Goal: Task Accomplishment & Management: Manage account settings

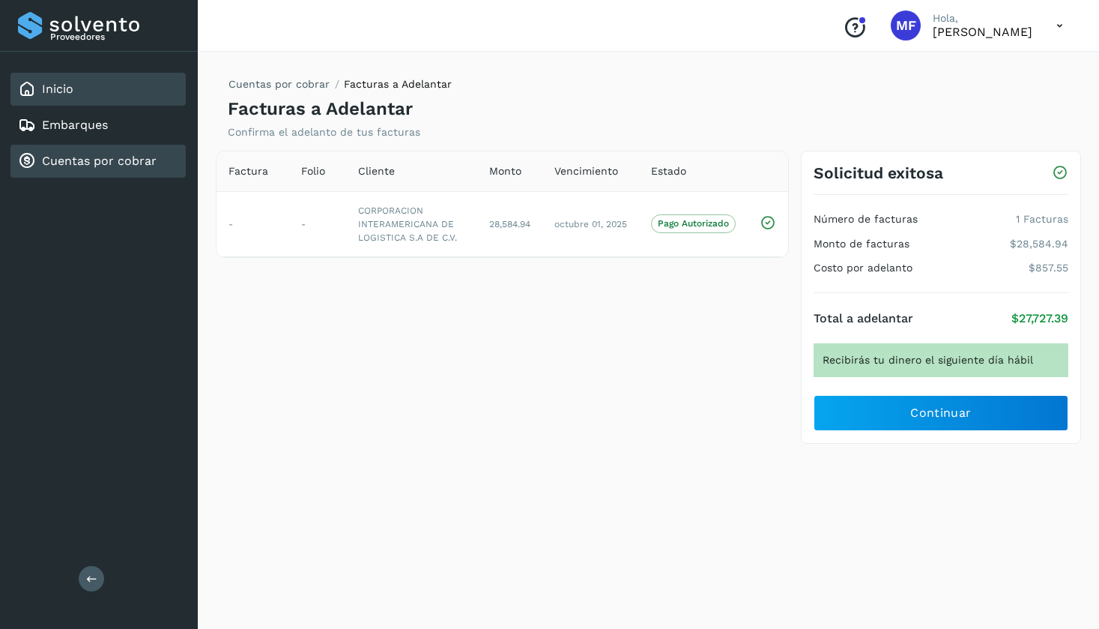
click at [46, 82] on link "Inicio" at bounding box center [57, 89] width 31 height 14
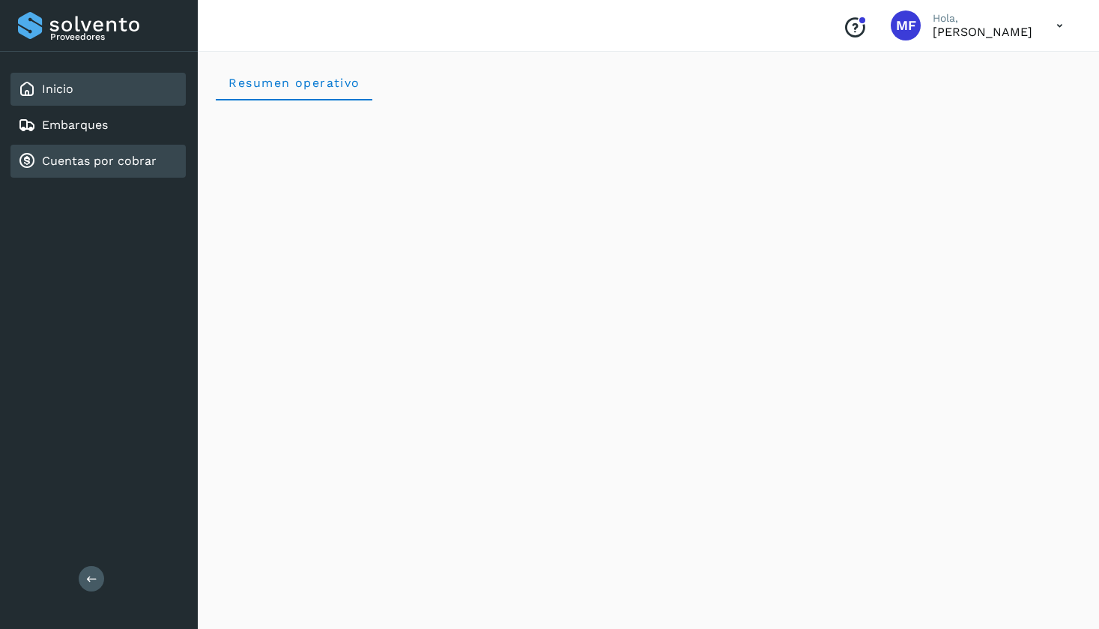
click at [59, 160] on link "Cuentas por cobrar" at bounding box center [99, 161] width 115 height 14
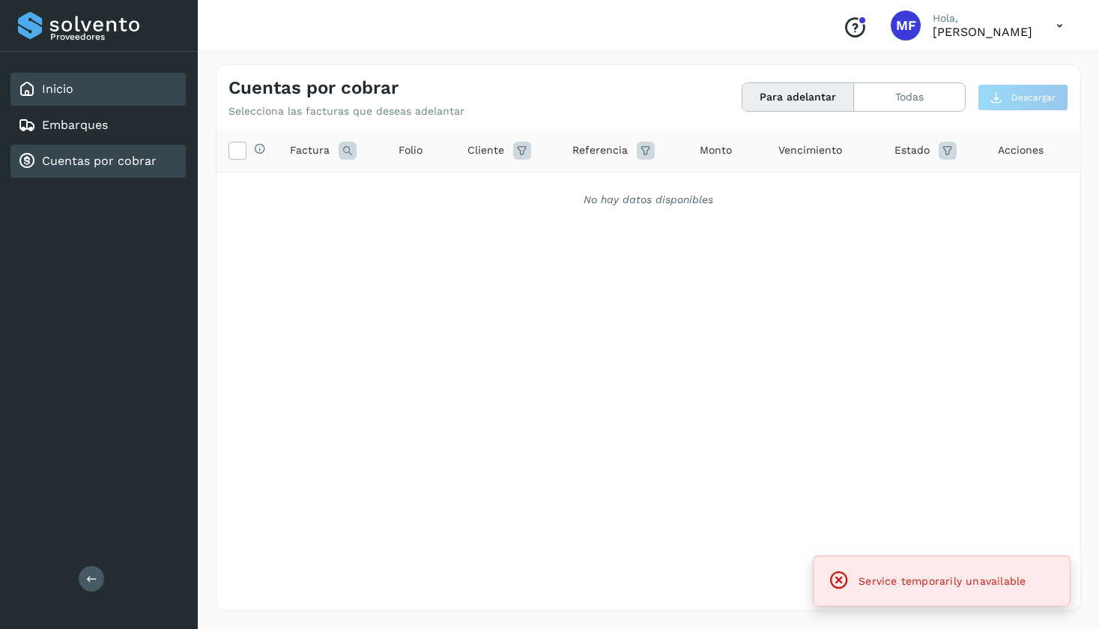
click at [44, 80] on div "Inicio" at bounding box center [45, 89] width 55 height 18
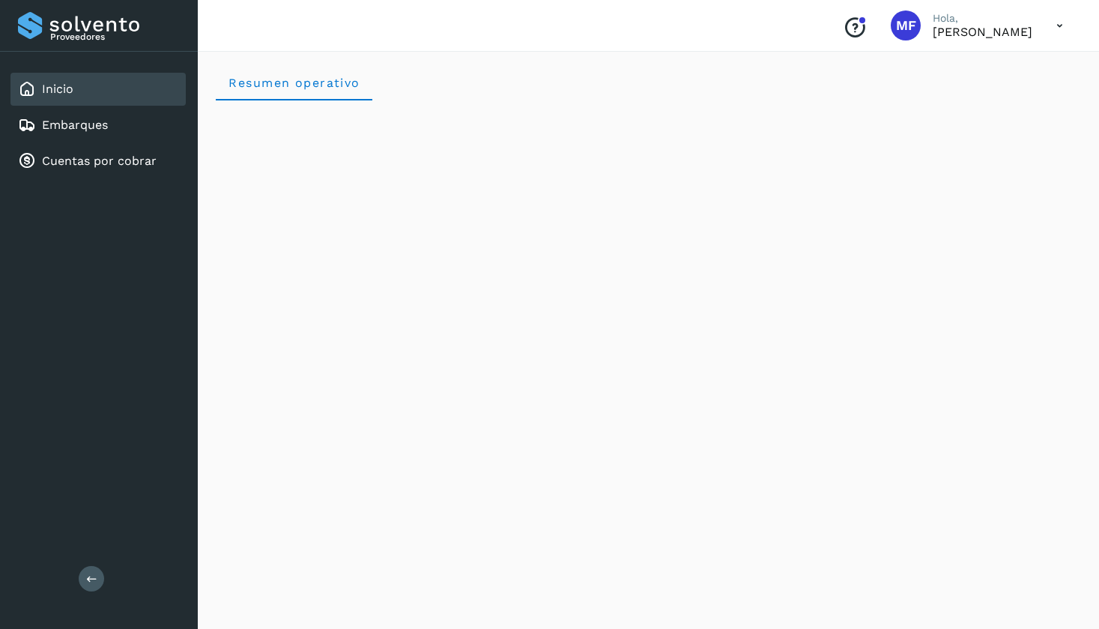
click at [1059, 23] on icon at bounding box center [1059, 25] width 31 height 31
click at [944, 74] on div "Cerrar sesión" at bounding box center [985, 67] width 178 height 28
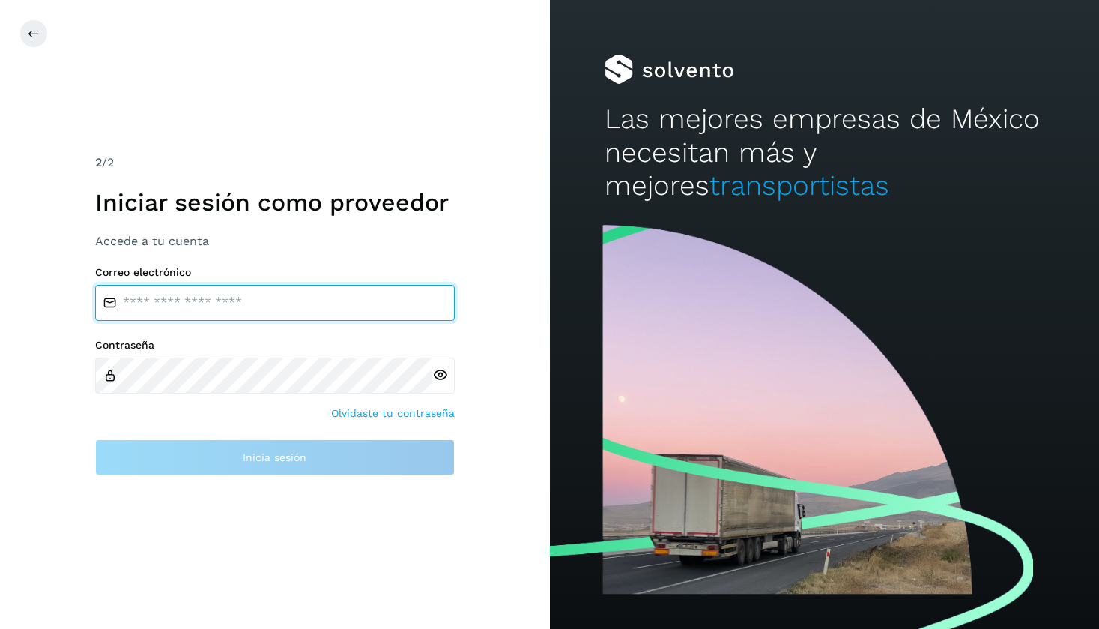
type input "**********"
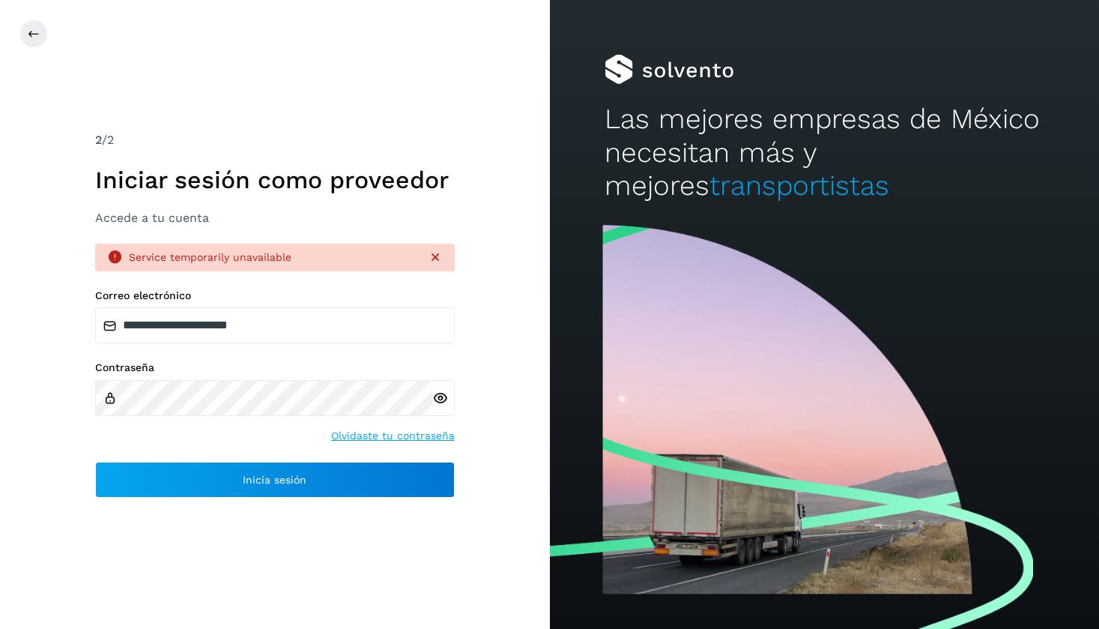
click at [442, 399] on icon at bounding box center [440, 398] width 16 height 16
